Goal: Task Accomplishment & Management: Find specific page/section

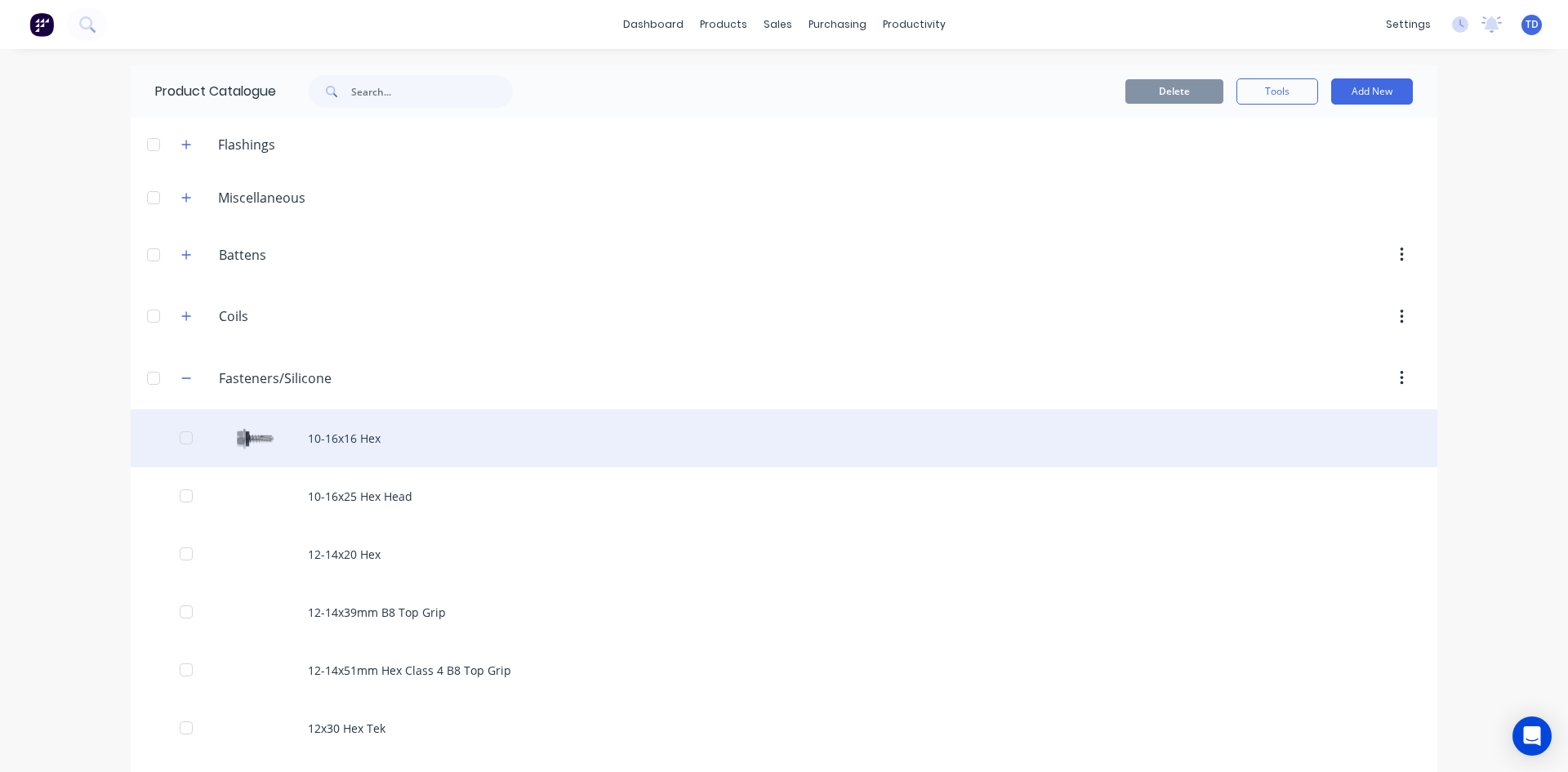
click at [331, 442] on div "10-16x16 Hex" at bounding box center [784, 438] width 1307 height 58
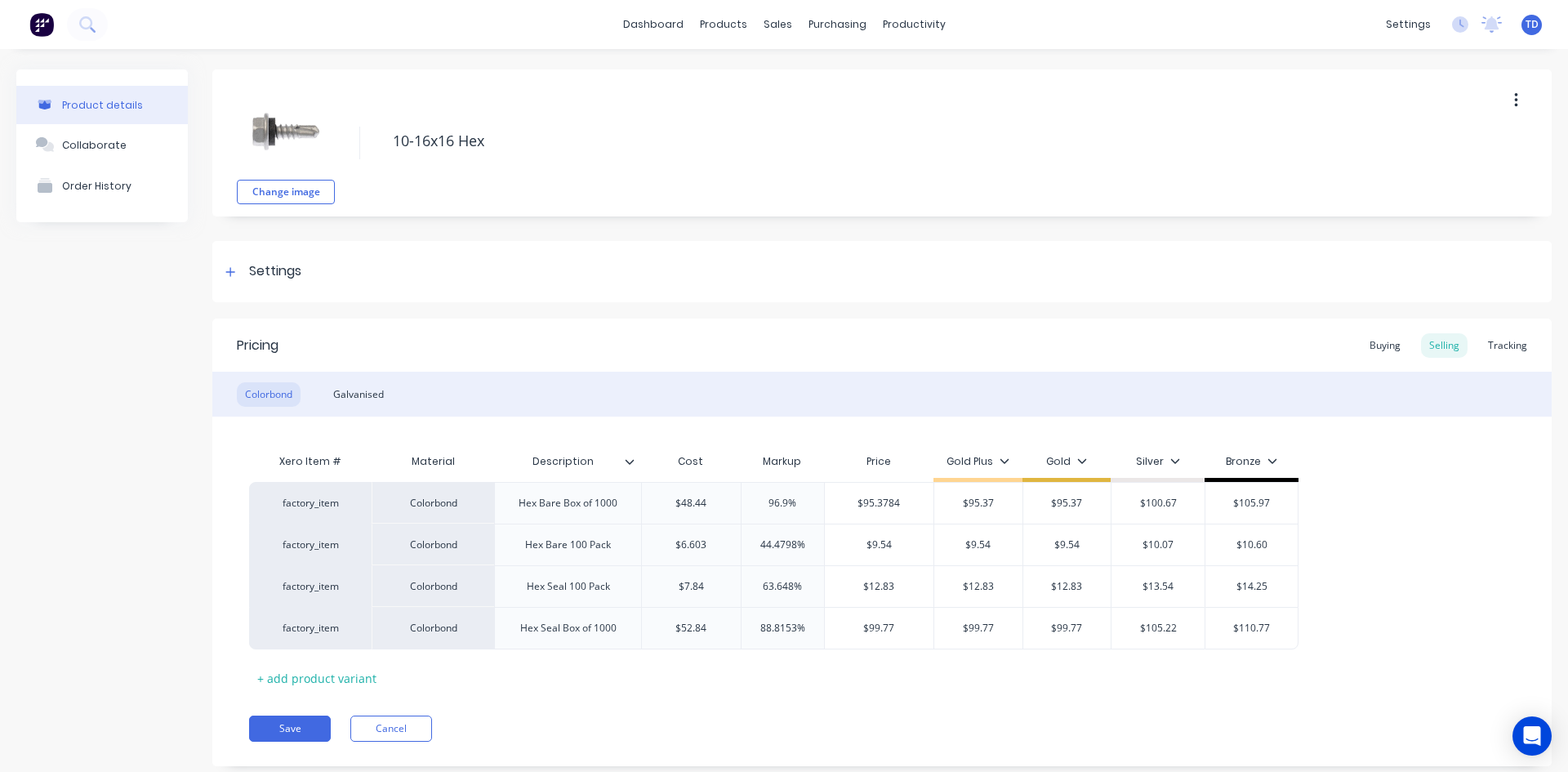
type textarea "x"
click at [652, 28] on link "dashboard" at bounding box center [653, 24] width 77 height 24
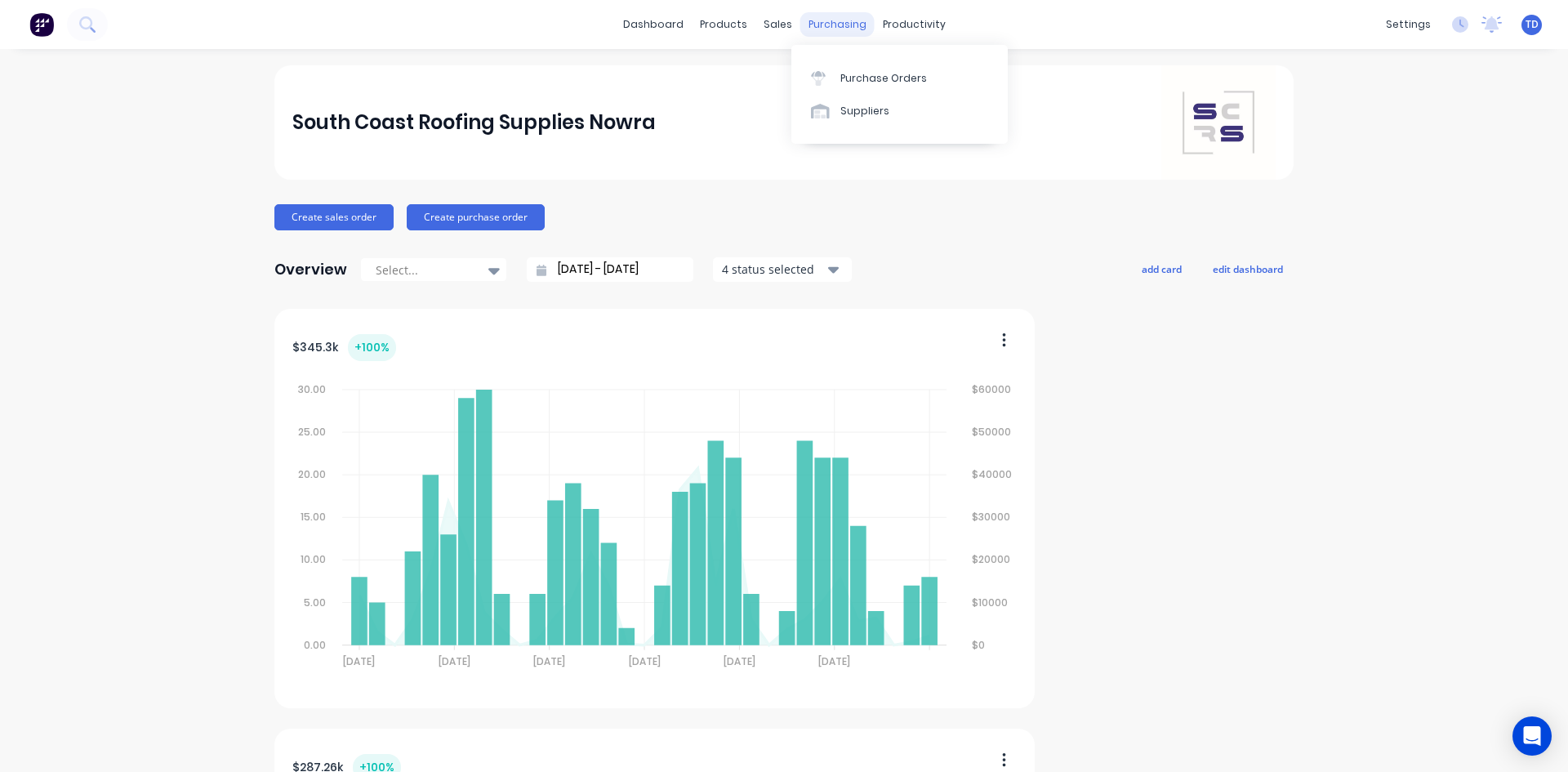
click at [821, 29] on div "purchasing" at bounding box center [838, 24] width 74 height 24
click at [857, 87] on link "Purchase Orders" at bounding box center [900, 78] width 216 height 33
